Goal: Task Accomplishment & Management: Use online tool/utility

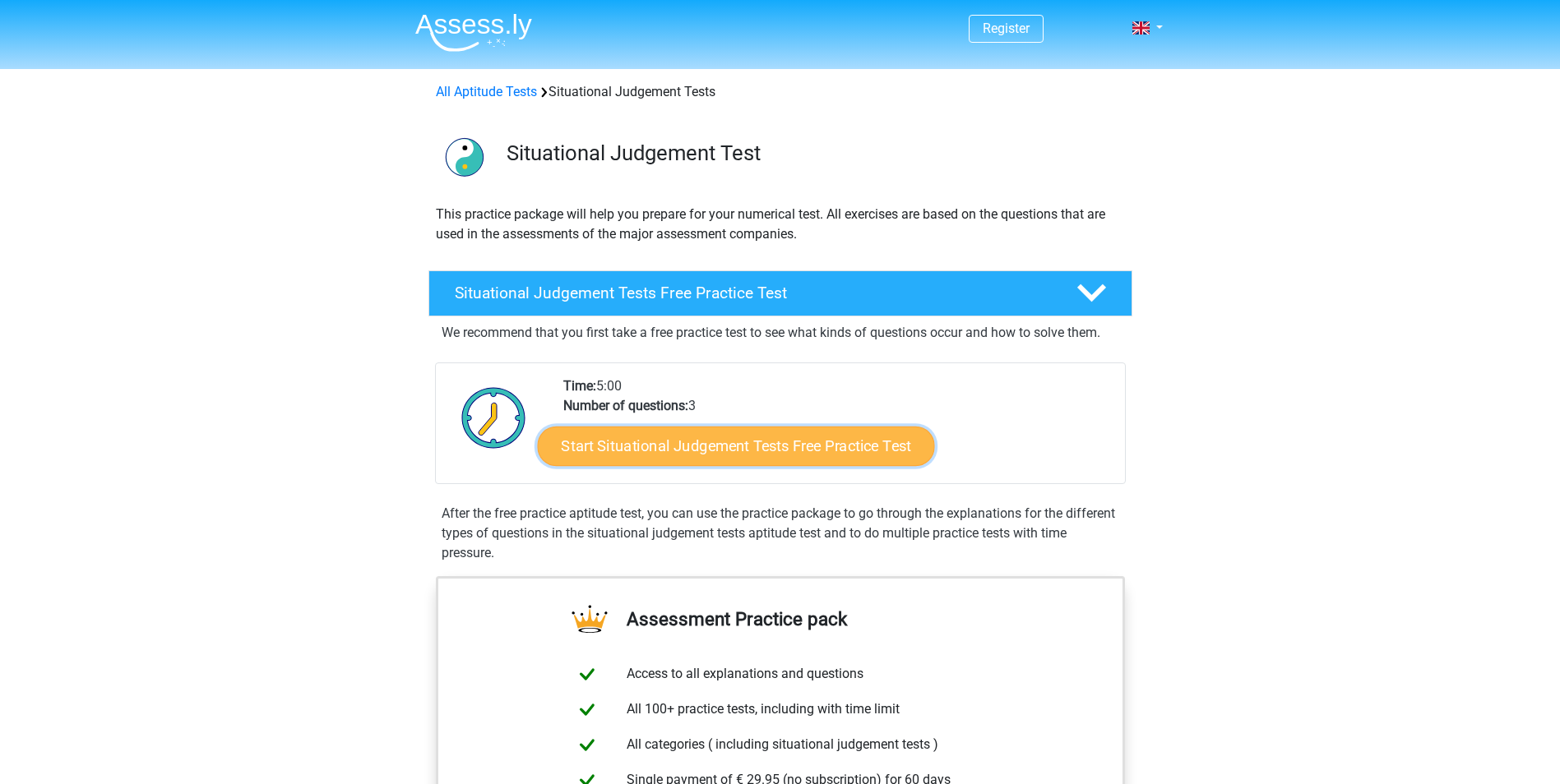
click at [678, 452] on link "Start Situational Judgement Tests Free Practice Test" at bounding box center [735, 446] width 397 height 39
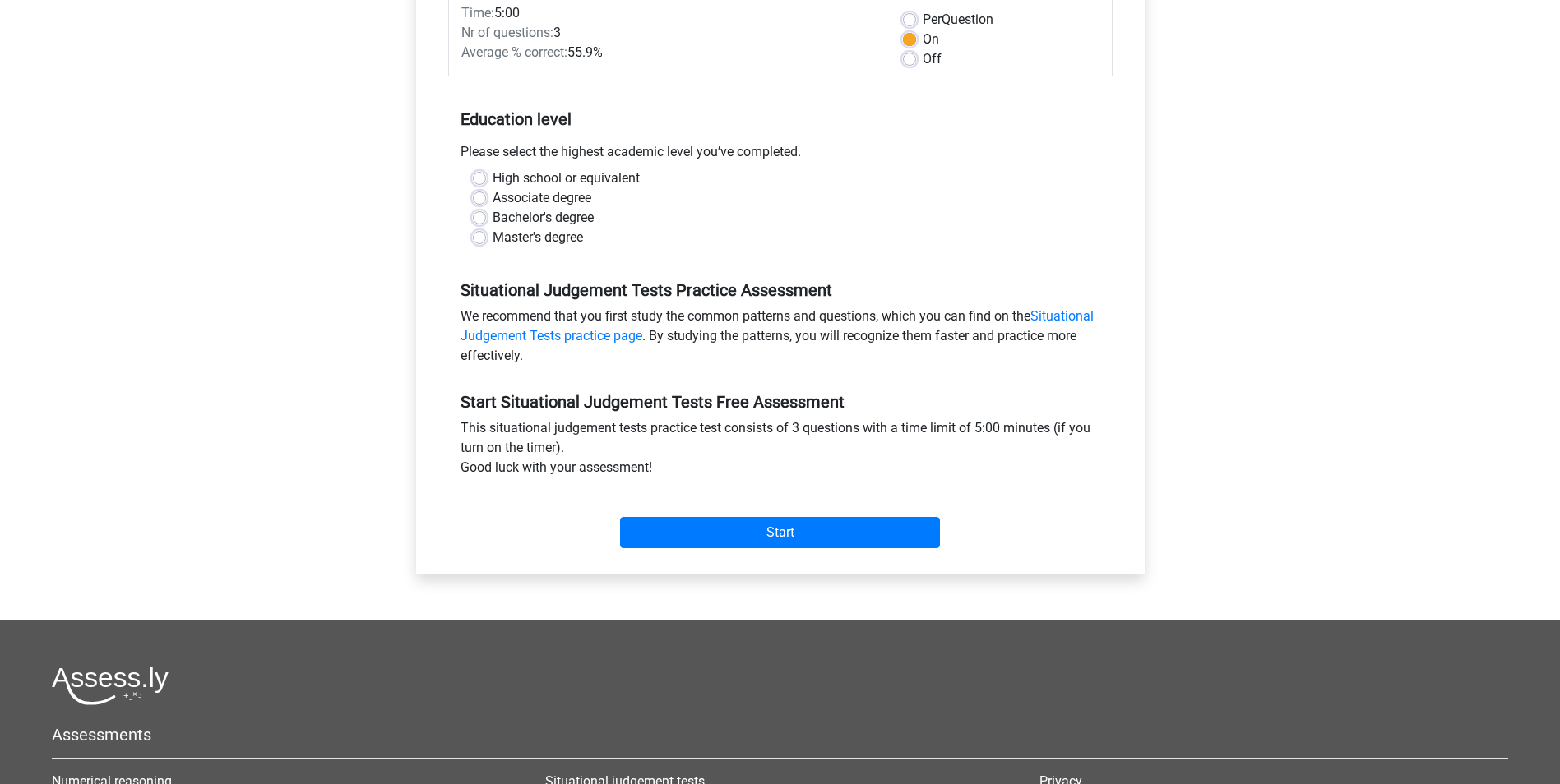
scroll to position [82, 0]
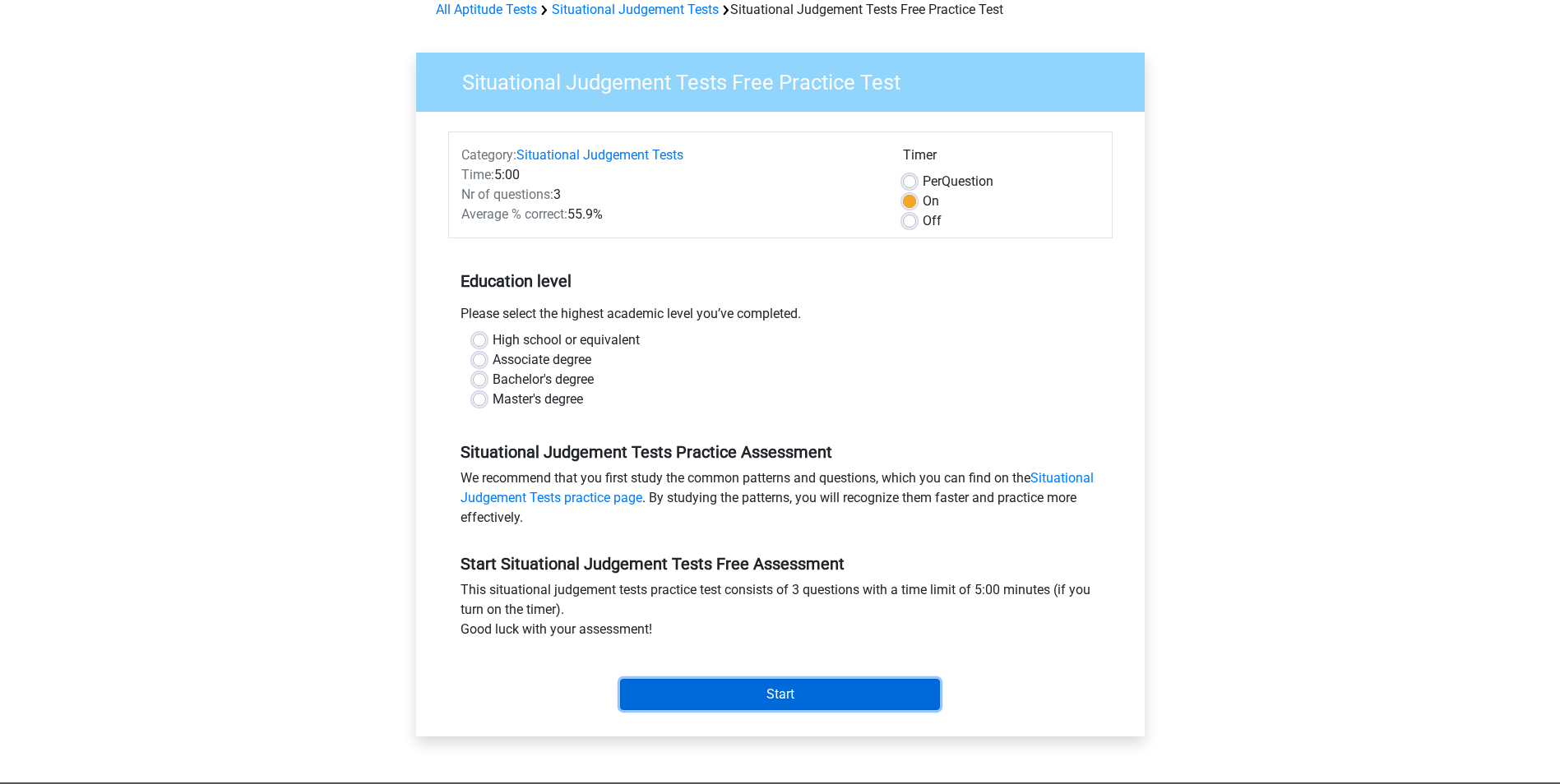
click at [757, 694] on input "Start" at bounding box center [780, 694] width 320 height 32
click at [734, 375] on div "Bachelor's degree" at bounding box center [780, 379] width 615 height 20
click at [546, 398] on label "Master's degree" at bounding box center [537, 399] width 90 height 20
click at [486, 398] on input "Master's degree" at bounding box center [480, 397] width 13 height 16
radio input "true"
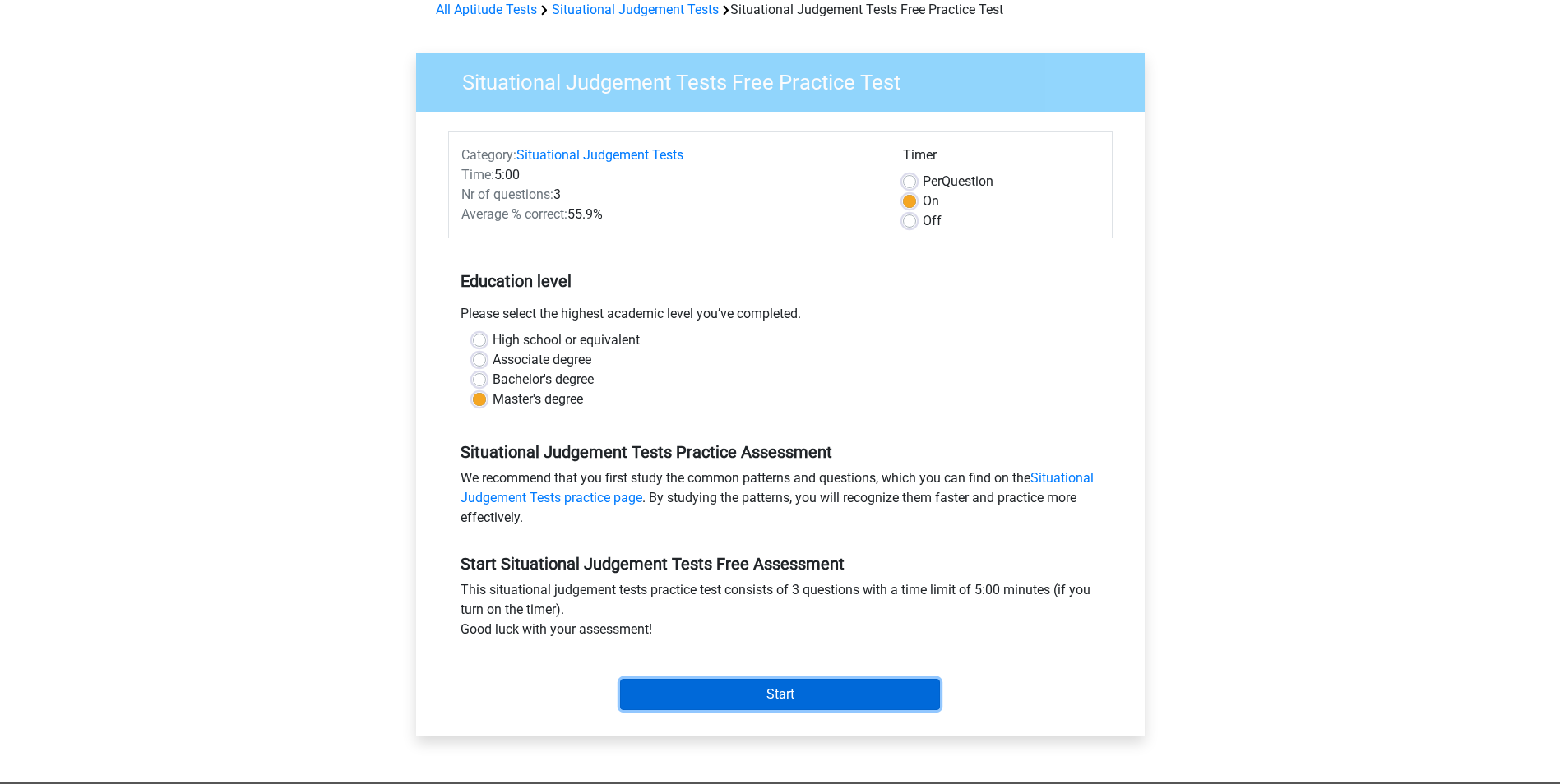
click at [760, 694] on input "Start" at bounding box center [780, 694] width 320 height 32
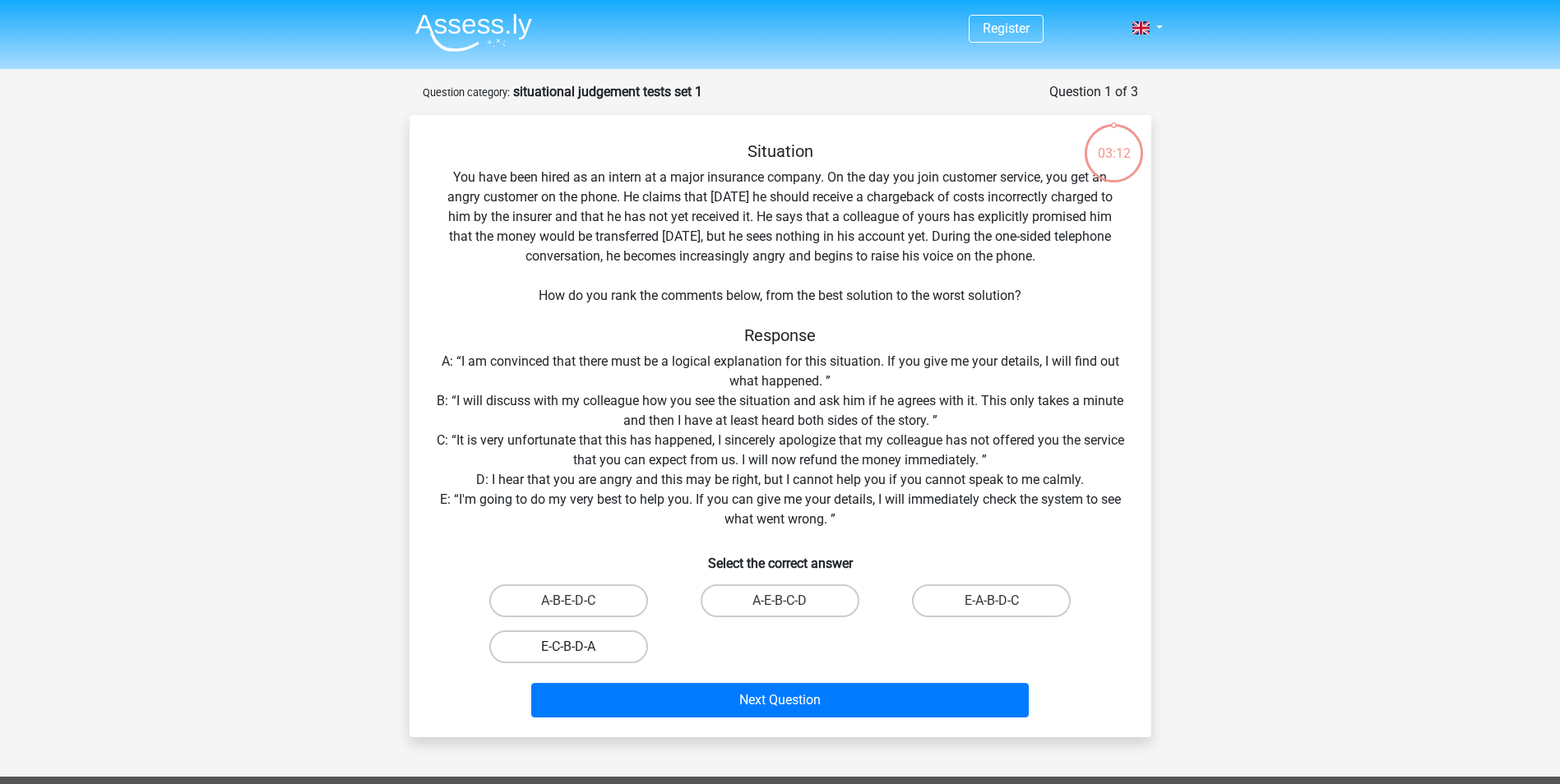
click at [562, 646] on label "E-C-B-D-A" at bounding box center [569, 647] width 159 height 33
click at [568, 647] on input "E-C-B-D-A" at bounding box center [573, 652] width 11 height 11
radio input "true"
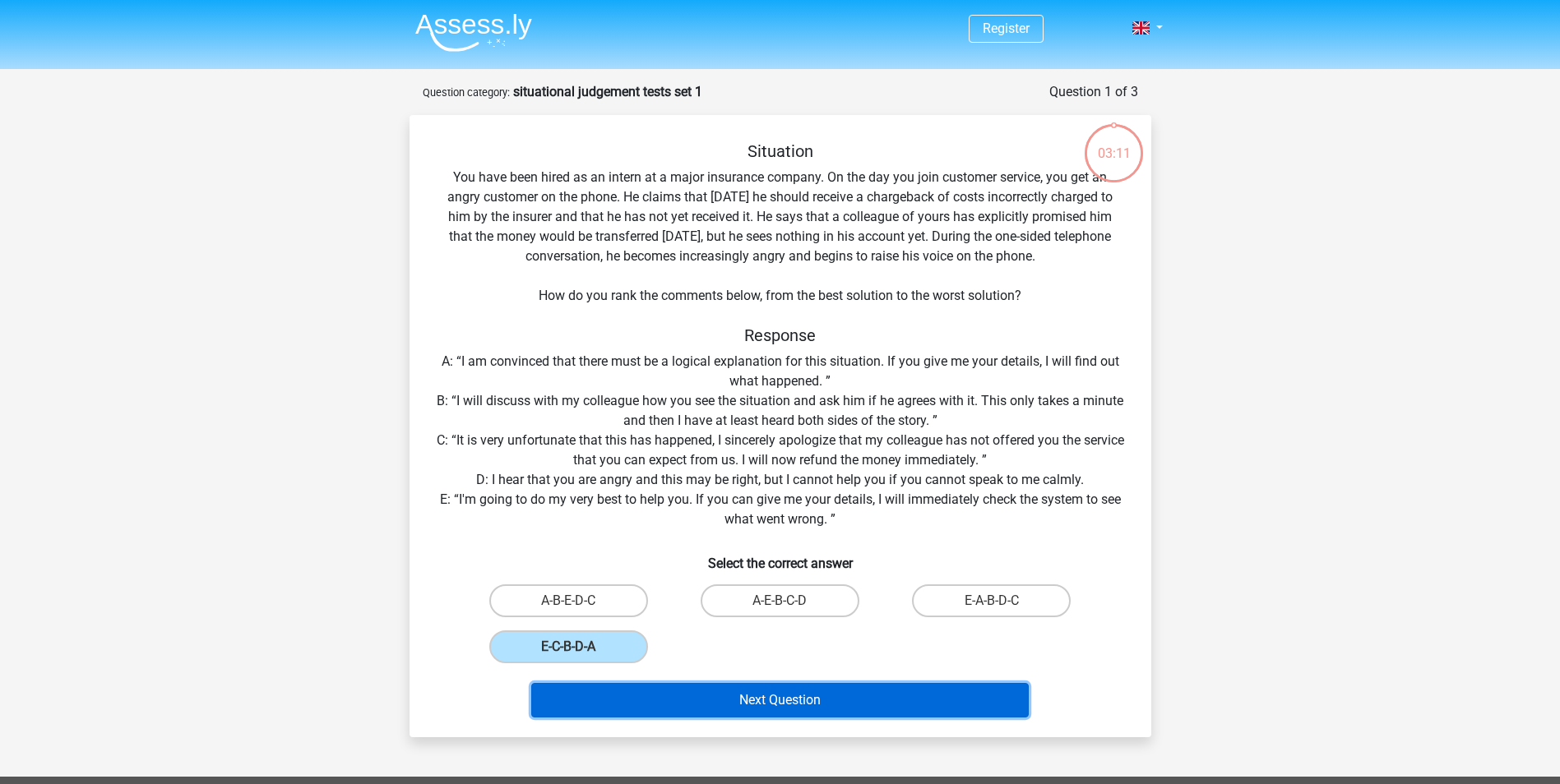
click at [746, 699] on button "Next Question" at bounding box center [780, 701] width 498 height 34
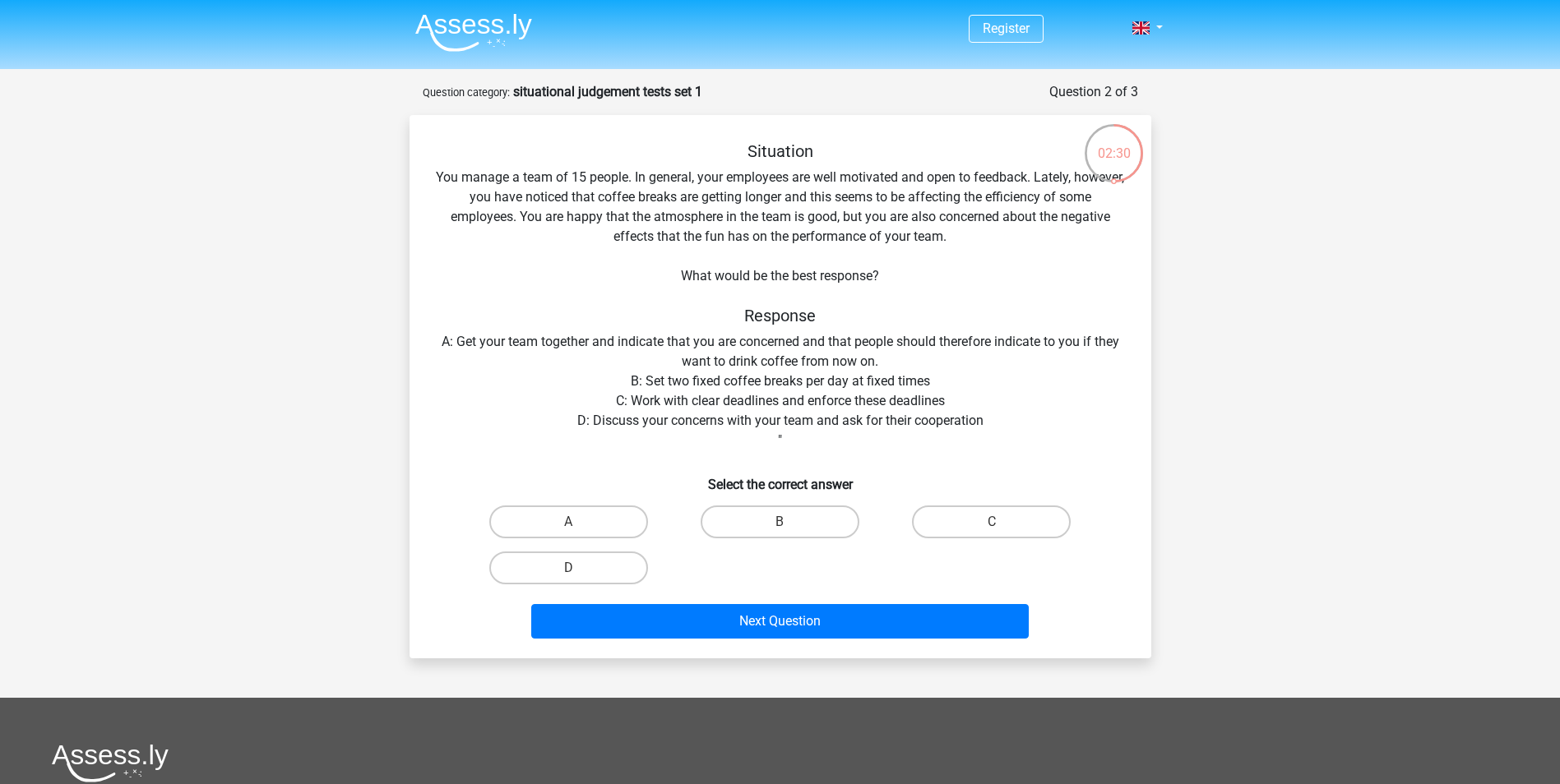
click at [998, 527] on input "C" at bounding box center [997, 526] width 11 height 11
radio input "true"
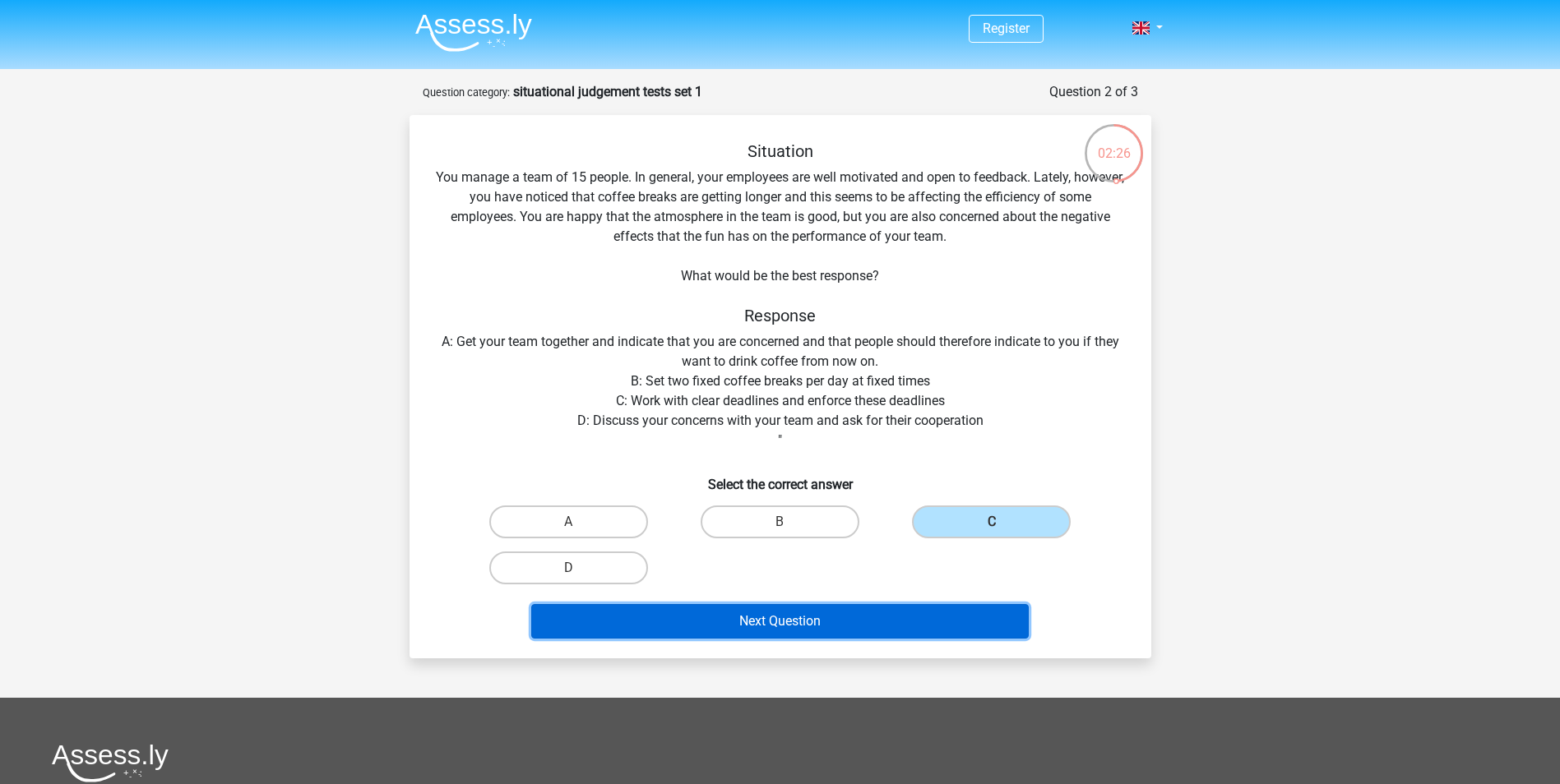
click at [839, 619] on button "Next Question" at bounding box center [780, 621] width 498 height 34
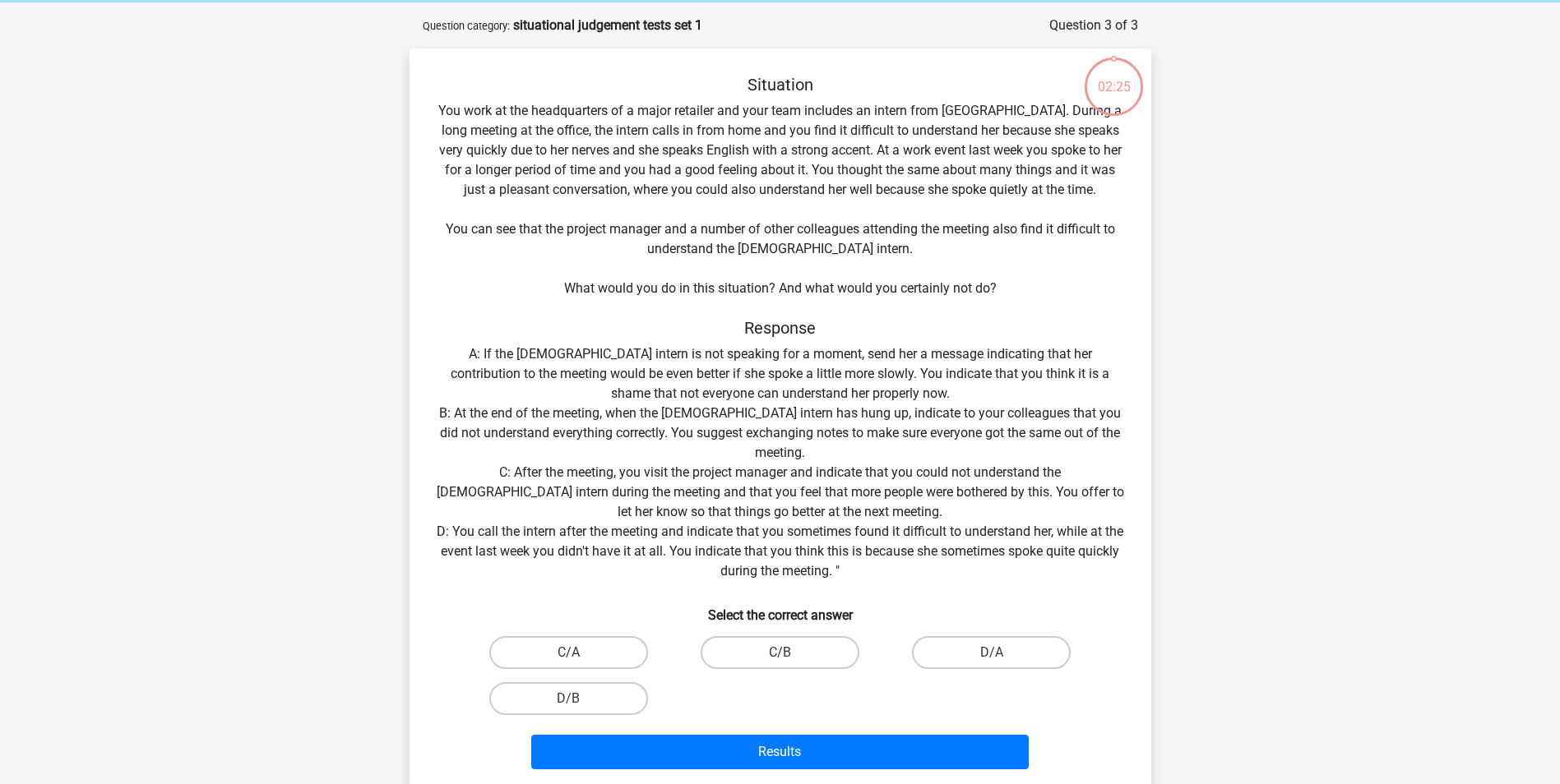
scroll to position [82, 0]
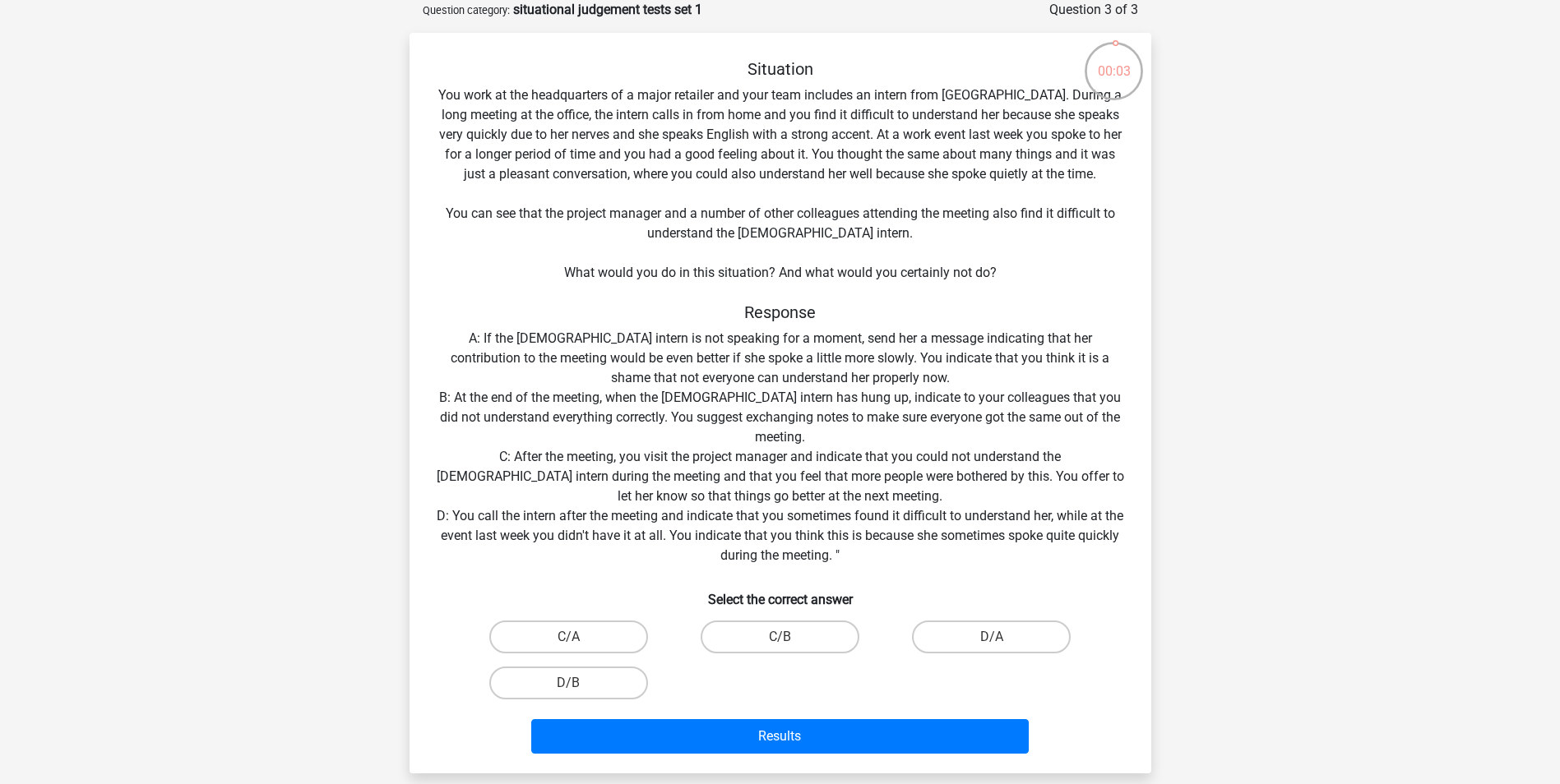
click at [780, 643] on input "C/B" at bounding box center [784, 642] width 11 height 11
radio input "true"
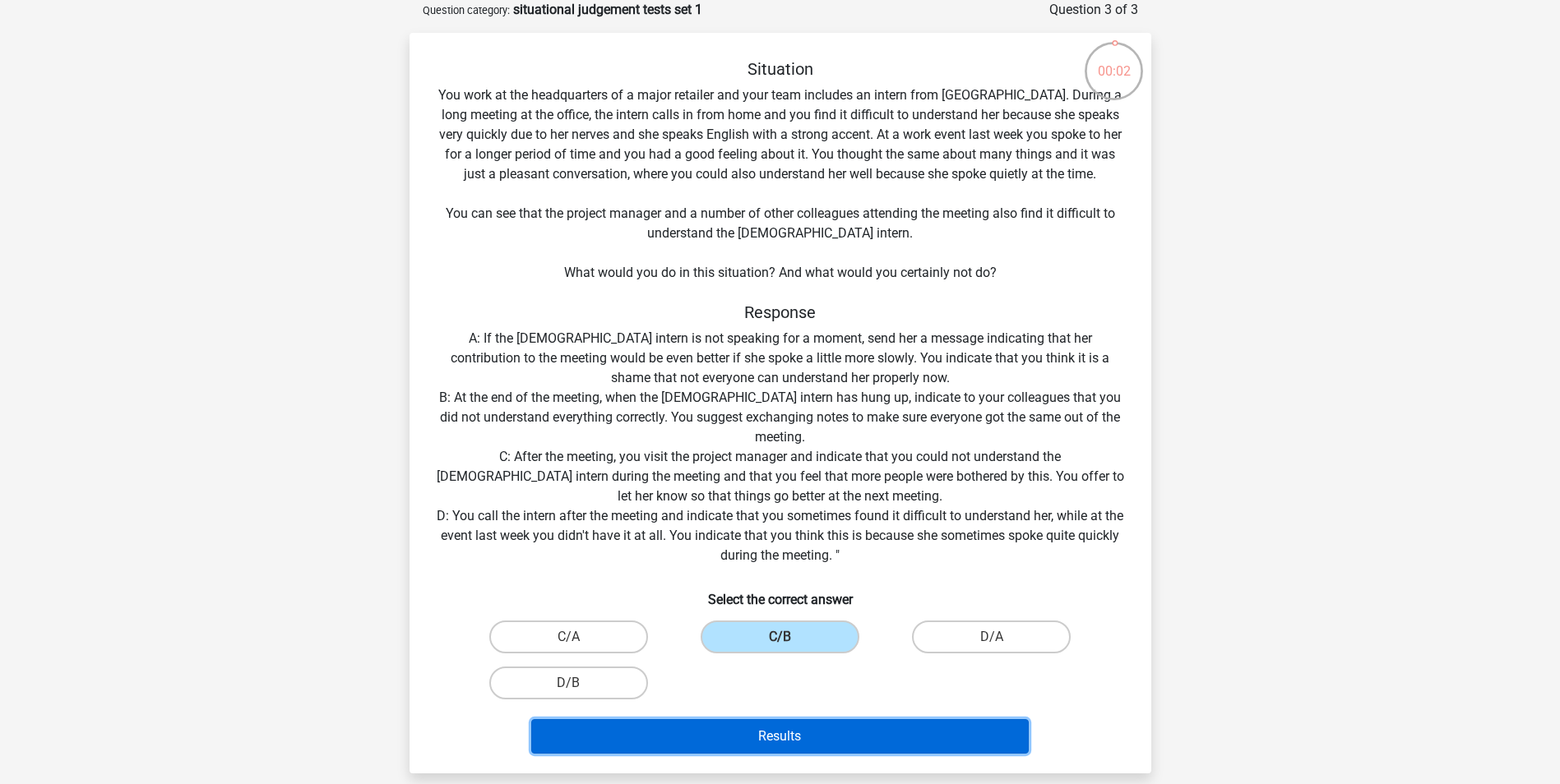
click at [725, 731] on button "Results" at bounding box center [780, 736] width 498 height 34
